Goal: Information Seeking & Learning: Learn about a topic

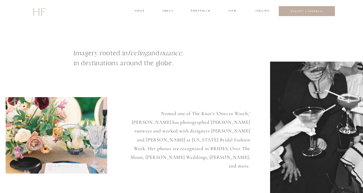
click at [169, 12] on h3 "about" at bounding box center [167, 11] width 11 height 5
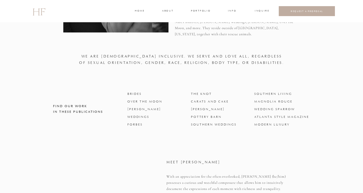
scroll to position [417, 0]
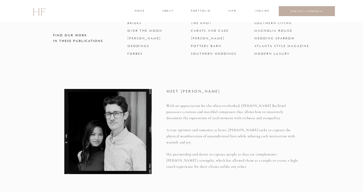
click at [234, 11] on h3 "INFO" at bounding box center [232, 11] width 9 height 5
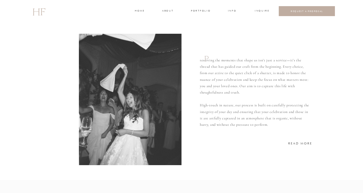
scroll to position [55, 0]
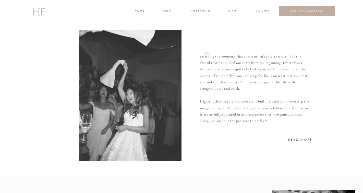
click at [302, 139] on h3 "READ MORE" at bounding box center [300, 139] width 24 height 5
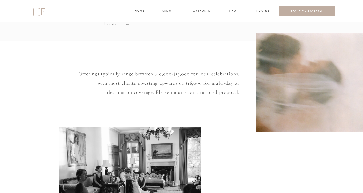
scroll to position [400, 0]
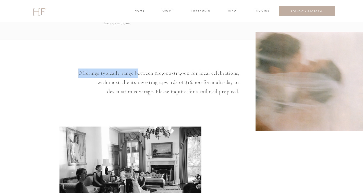
drag, startPoint x: 127, startPoint y: 68, endPoint x: 228, endPoint y: 101, distance: 106.9
click at [229, 102] on div "INFO PORTFOLIO ABOUT HOME INQUIRE INFO INQUIRE PORTFOLIO ABOUT HOME Weddings FA…" at bounding box center [181, 47] width 363 height 894
click at [228, 103] on div "INFO PORTFOLIO ABOUT HOME INQUIRE INFO INQUIRE PORTFOLIO ABOUT HOME Weddings FA…" at bounding box center [181, 47] width 363 height 894
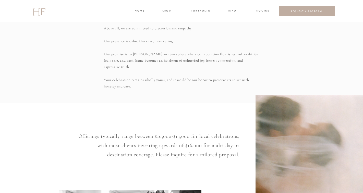
scroll to position [0, 0]
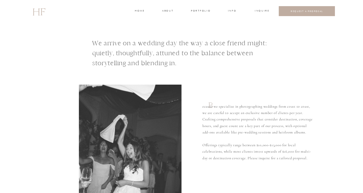
click at [293, 9] on div at bounding box center [307, 11] width 56 height 10
